Goal: Information Seeking & Learning: Learn about a topic

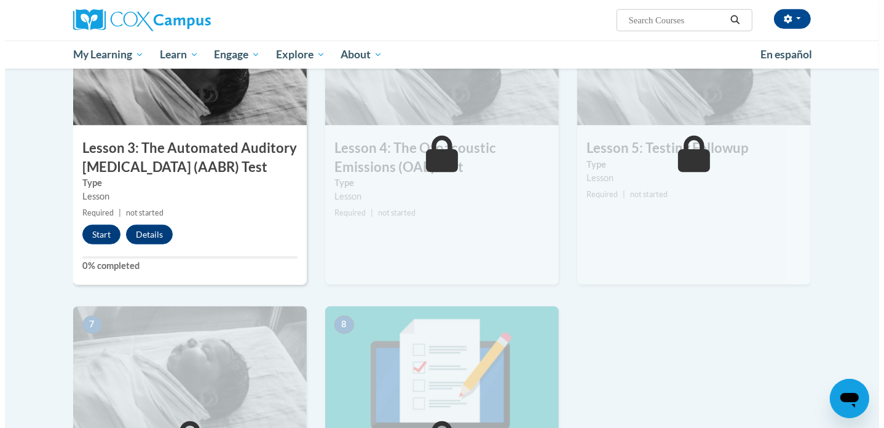
scroll to position [688, 0]
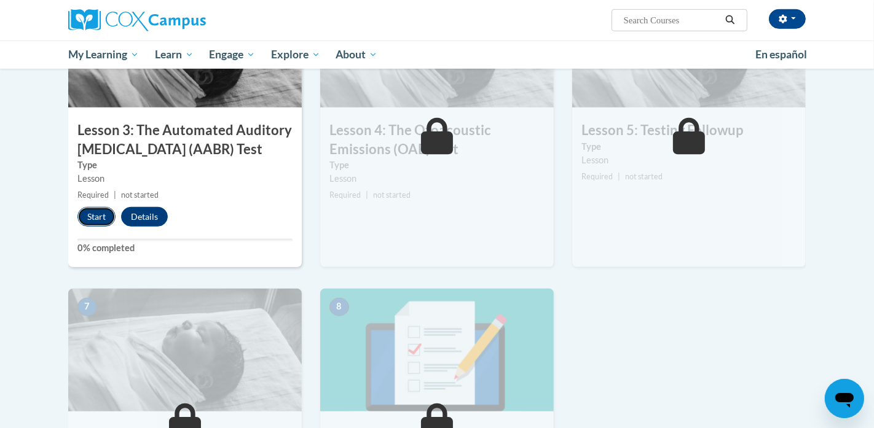
click at [96, 210] on button "Start" at bounding box center [96, 217] width 38 height 20
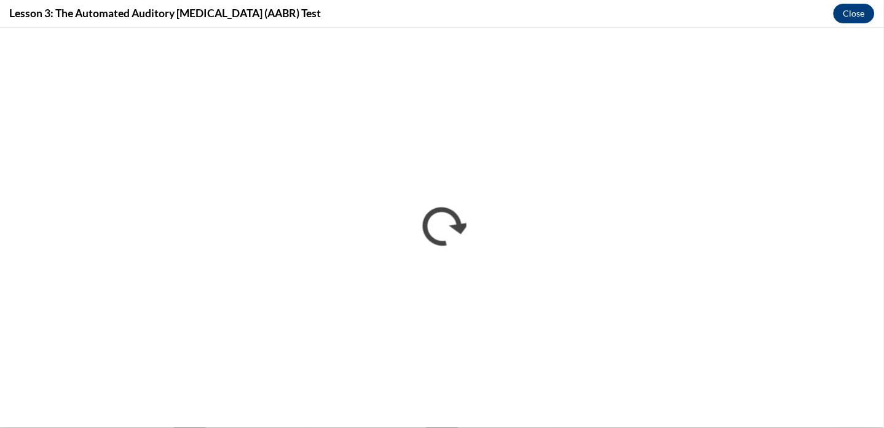
scroll to position [0, 0]
